Goal: Navigation & Orientation: Find specific page/section

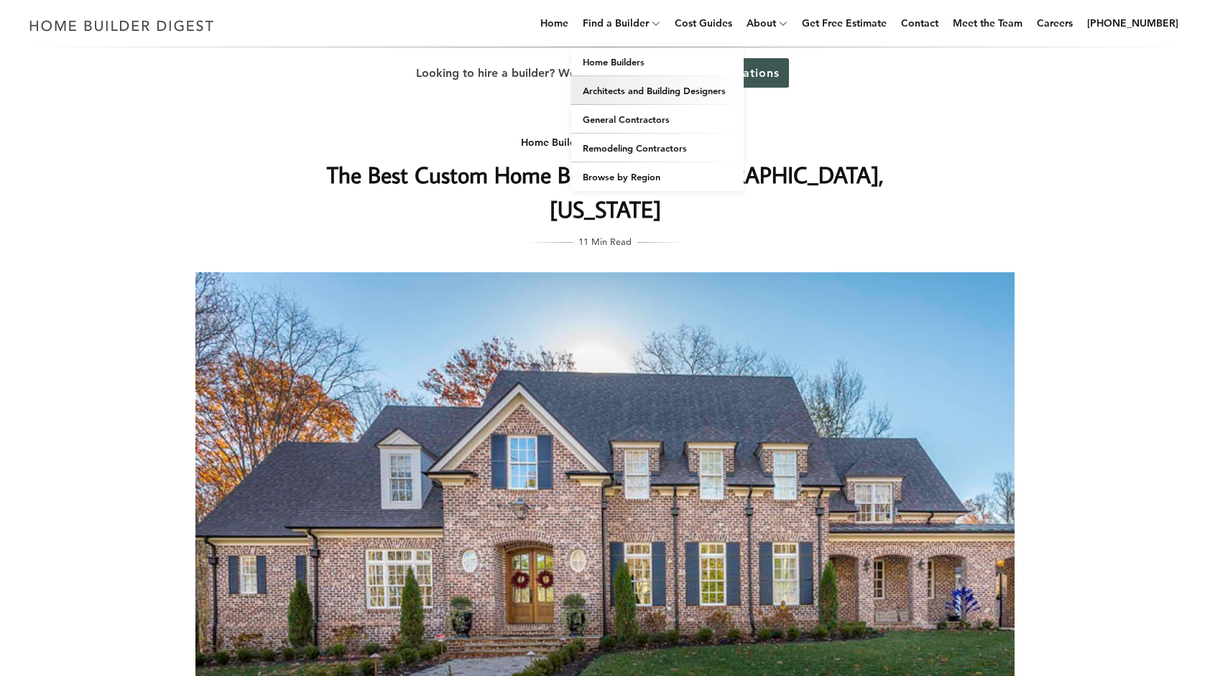
click at [712, 88] on link "Architects and Building Designers" at bounding box center [657, 90] width 172 height 29
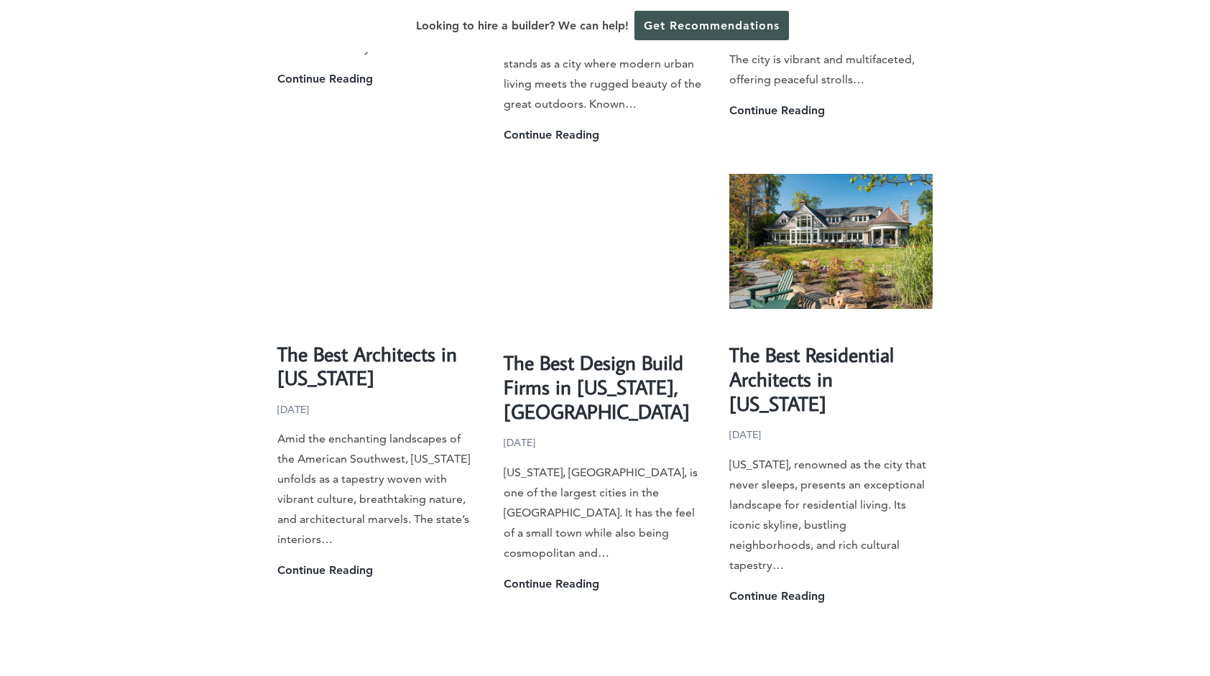
scroll to position [2371, 0]
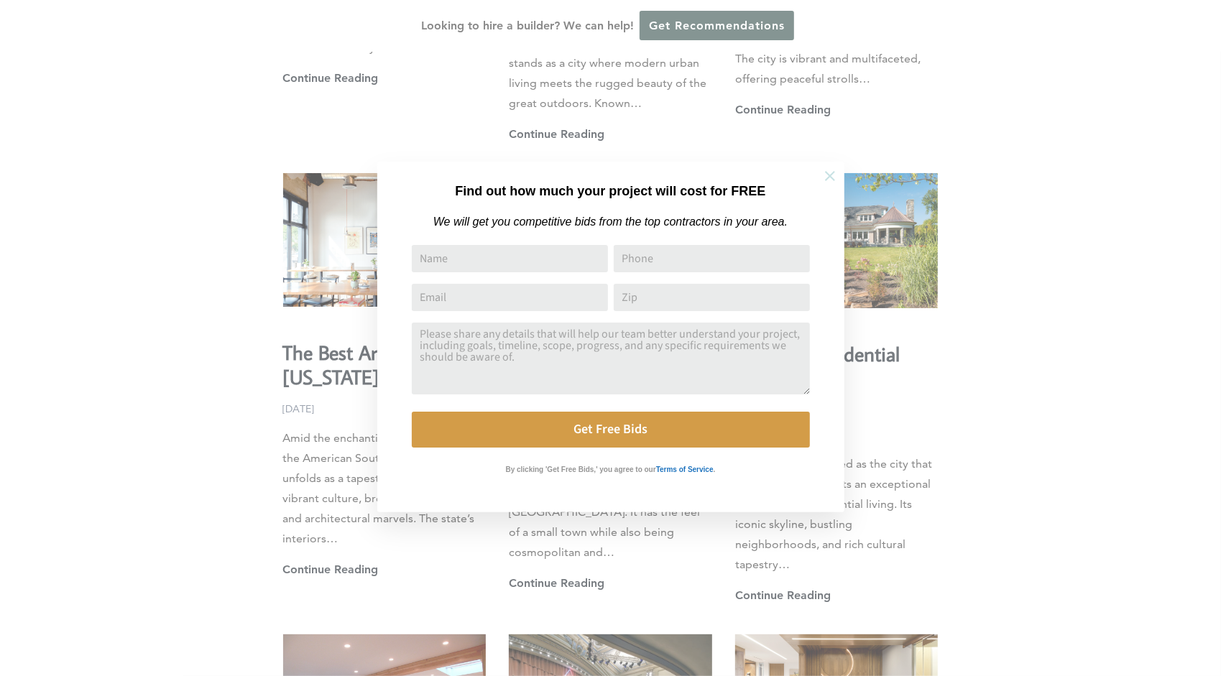
click at [826, 177] on icon at bounding box center [830, 176] width 16 height 16
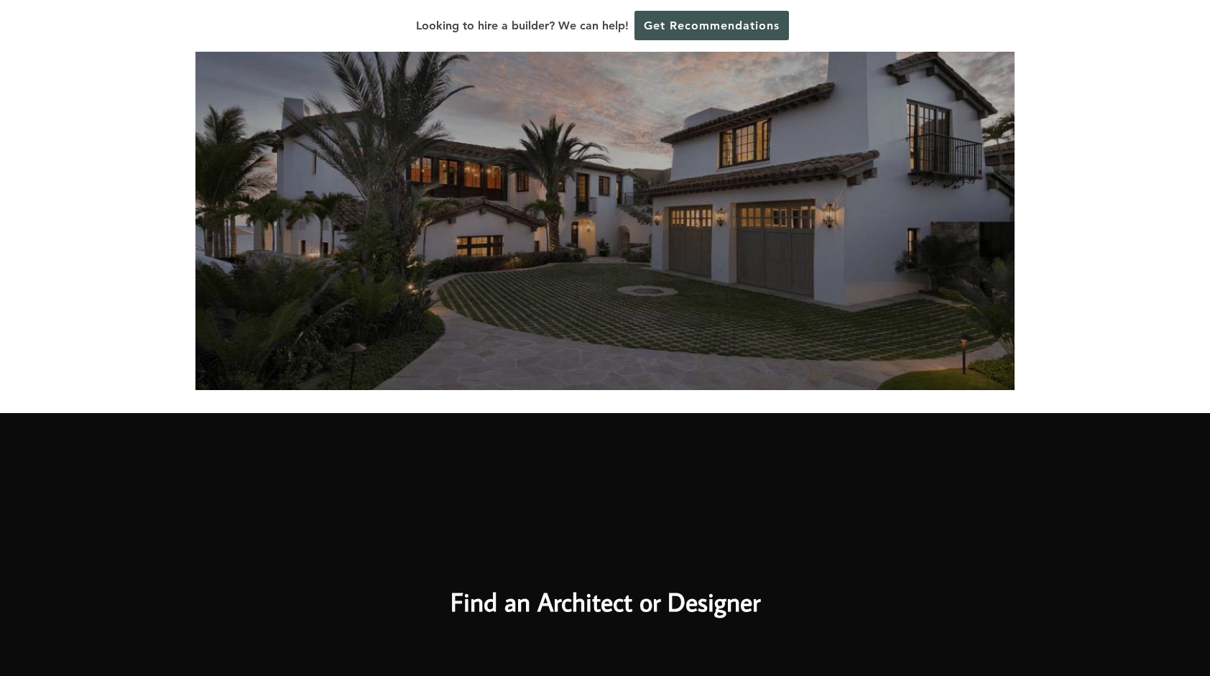
scroll to position [0, 0]
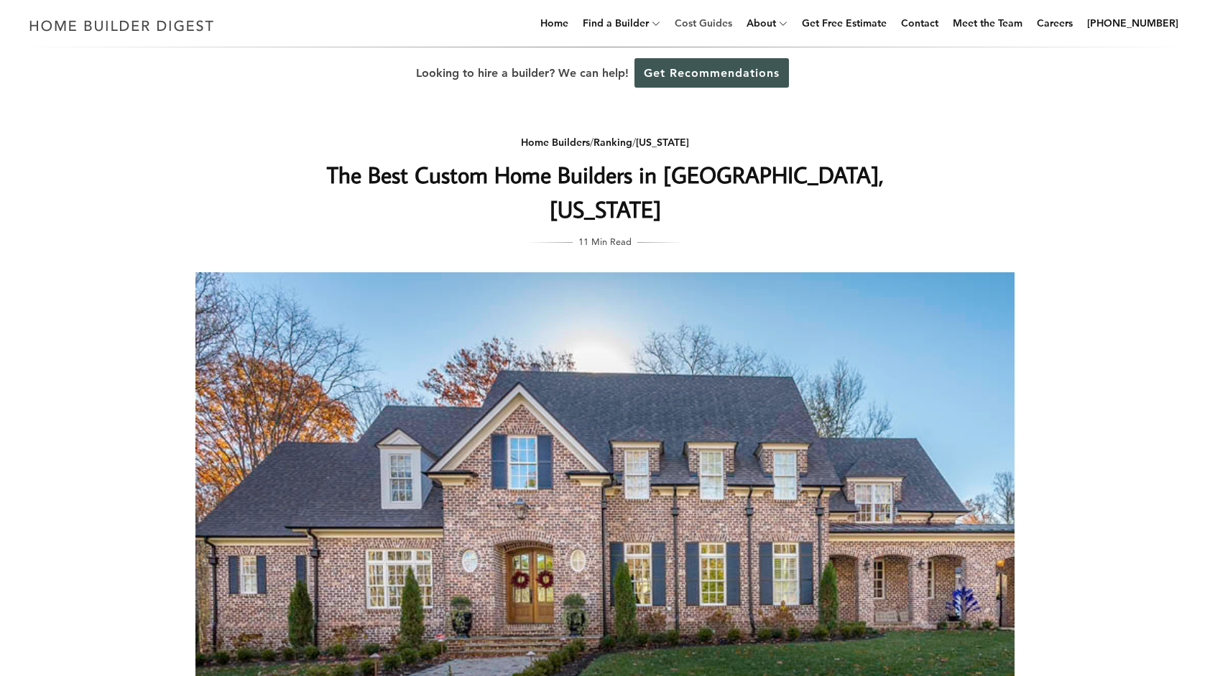
click at [705, 17] on link "Cost Guides" at bounding box center [703, 23] width 69 height 46
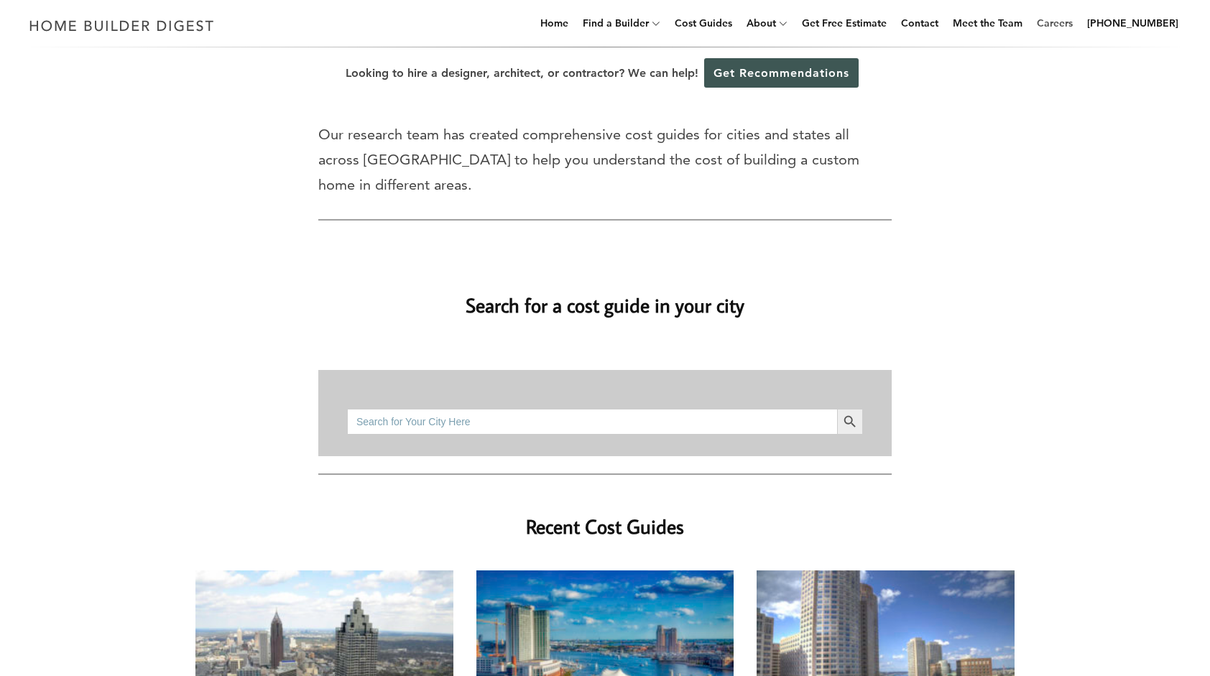
click at [1074, 26] on link "Careers" at bounding box center [1054, 23] width 47 height 46
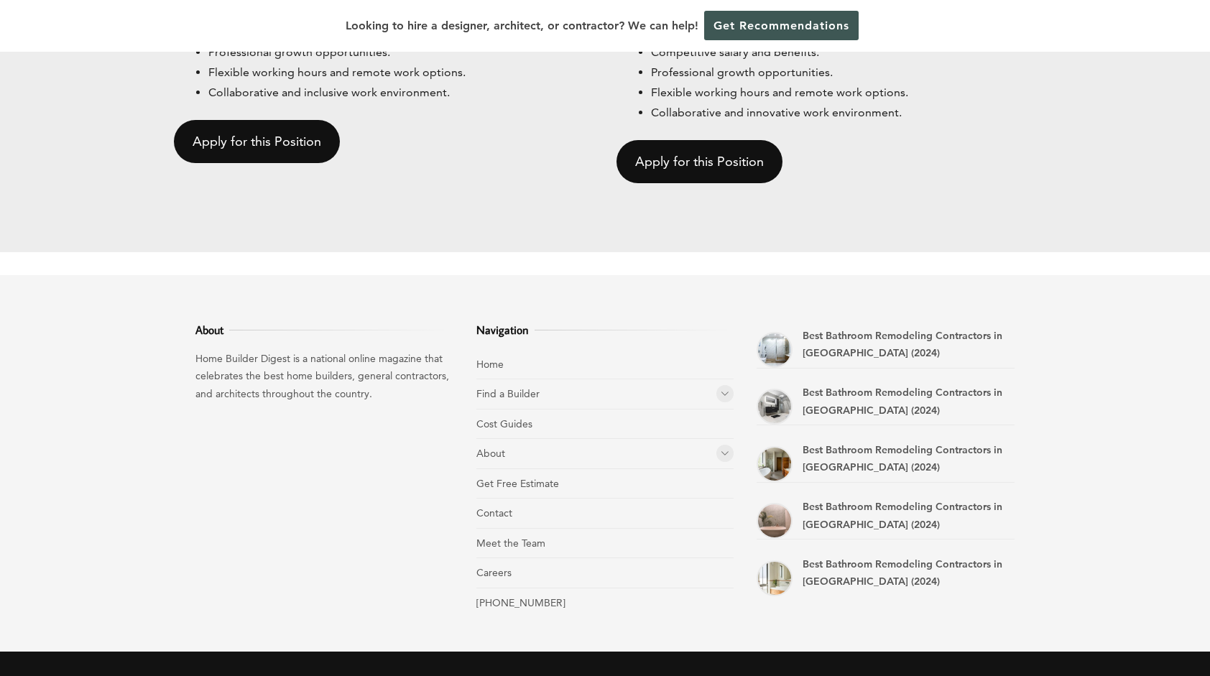
scroll to position [1437, 0]
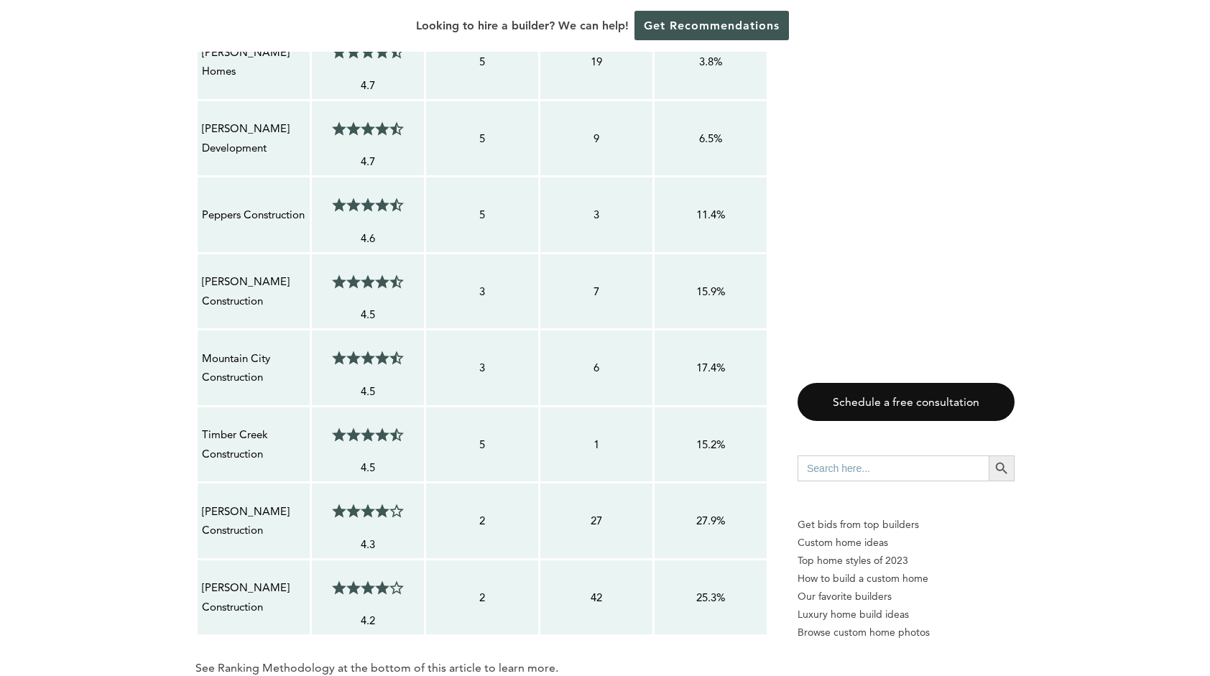
scroll to position [1293, 0]
